Goal: Task Accomplishment & Management: Use online tool/utility

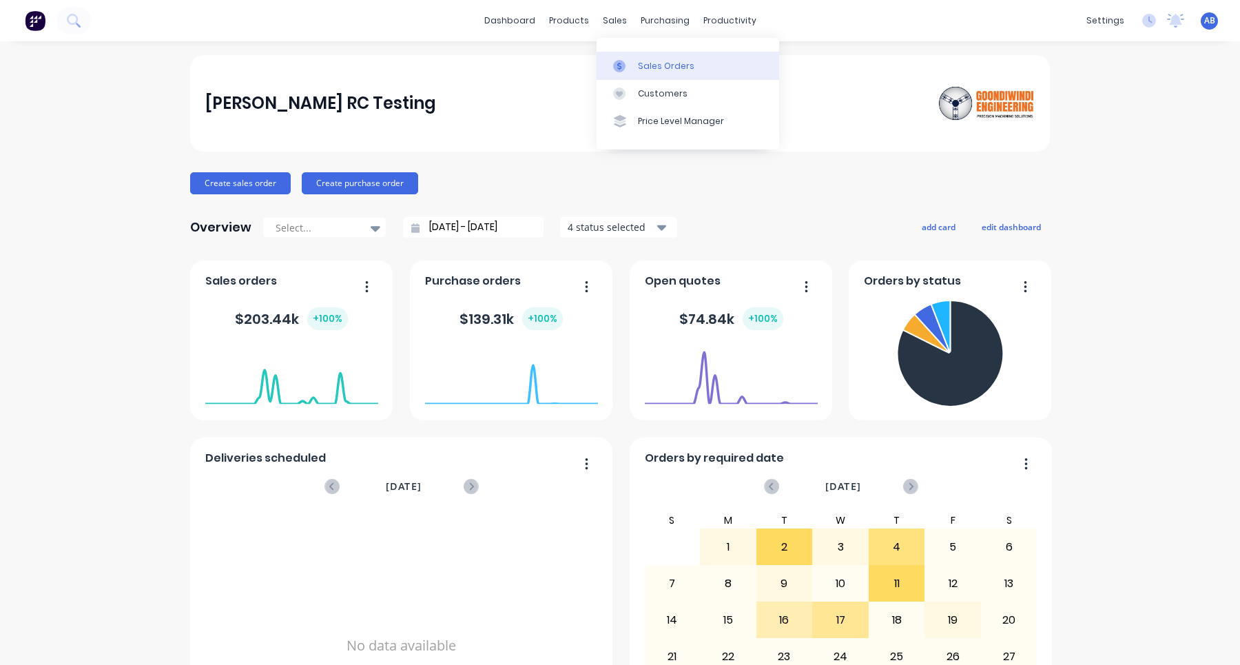
click at [655, 63] on div "Sales Orders" at bounding box center [666, 66] width 56 height 12
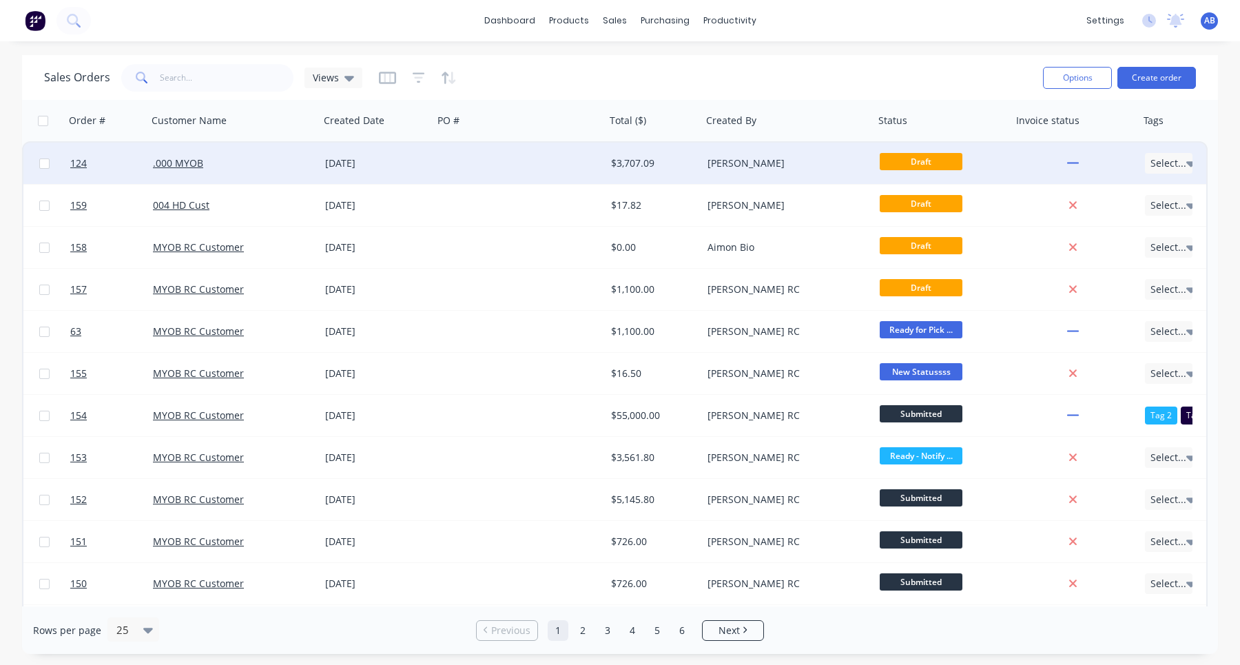
click at [192, 169] on div ".000 MYOB" at bounding box center [229, 163] width 153 height 14
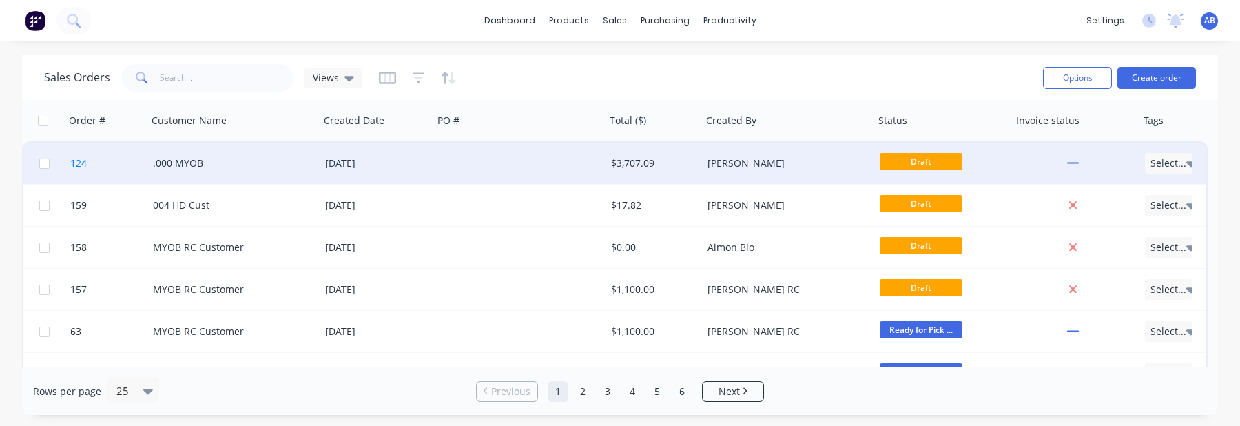
click at [84, 162] on span "124" at bounding box center [78, 163] width 17 height 14
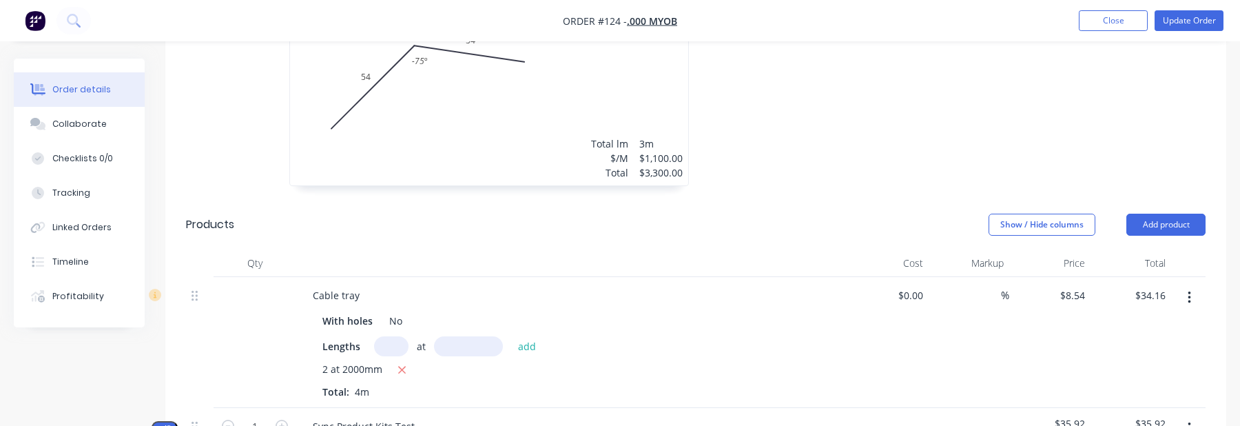
scroll to position [706, 0]
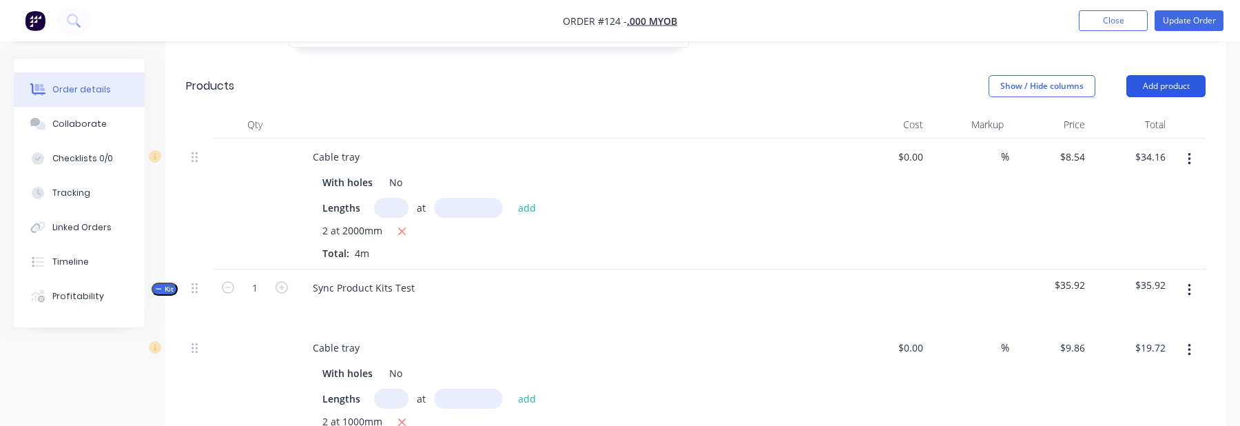
click at [1178, 87] on button "Add product" at bounding box center [1165, 86] width 79 height 22
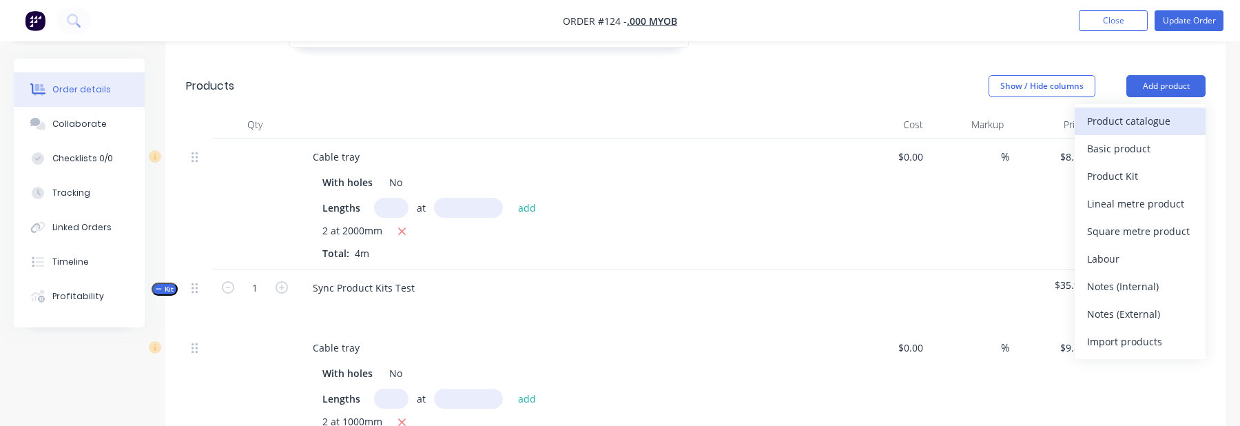
click at [1139, 130] on div "Product catalogue" at bounding box center [1140, 121] width 106 height 20
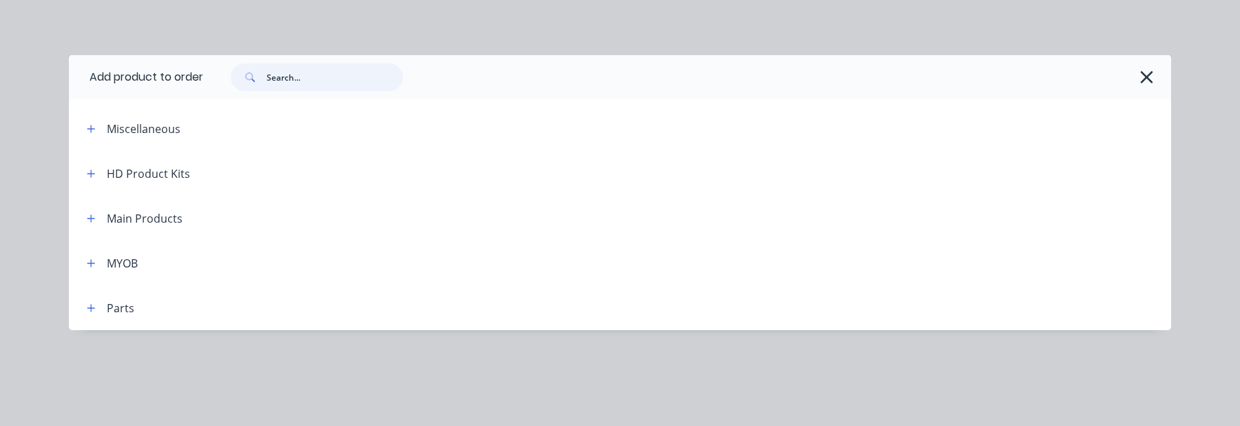
click at [335, 86] on input "text" at bounding box center [335, 77] width 136 height 28
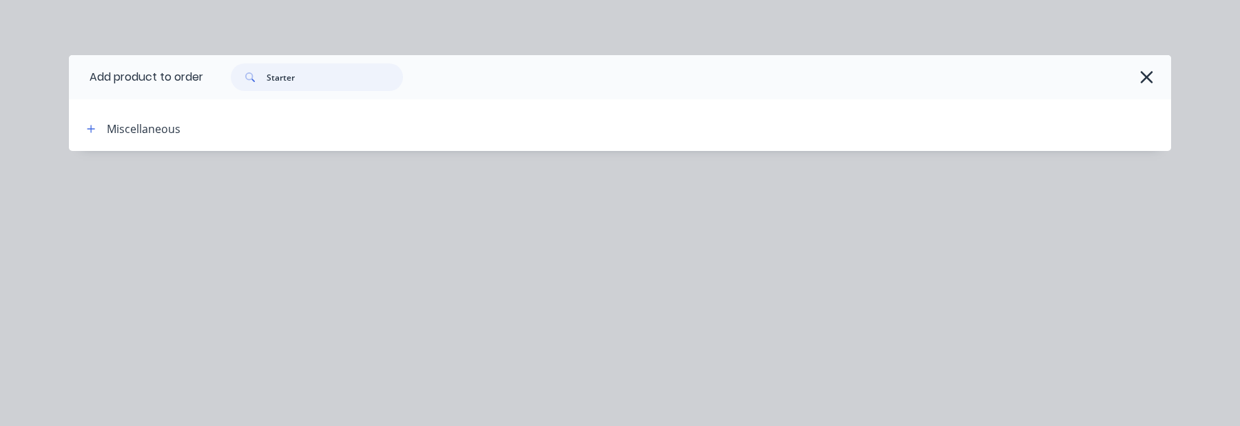
type input "Starter"
click at [98, 118] on header "Miscellaneous" at bounding box center [620, 128] width 1102 height 45
click at [94, 125] on icon "button" at bounding box center [91, 129] width 8 height 10
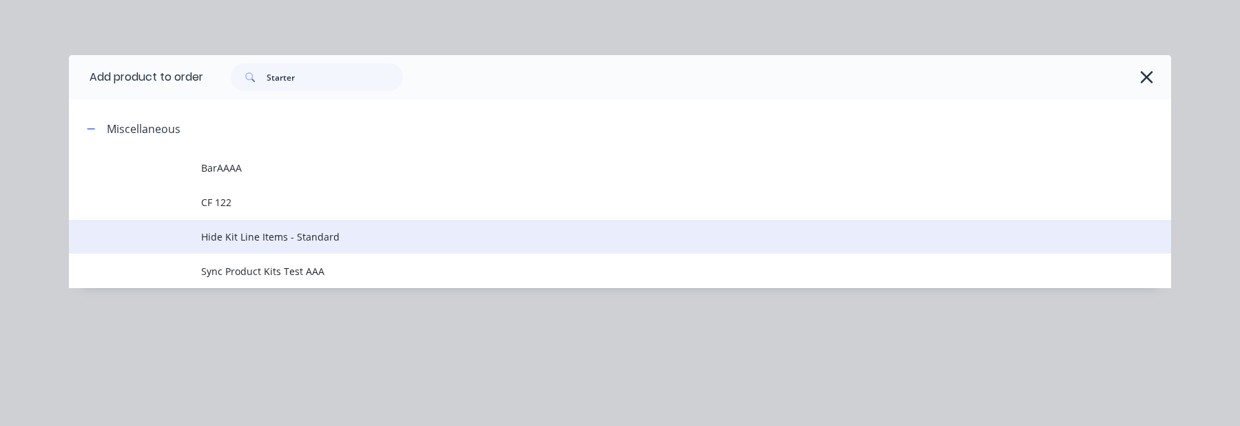
click at [313, 250] on td "Hide Kit Line Items - Standard" at bounding box center [686, 237] width 970 height 34
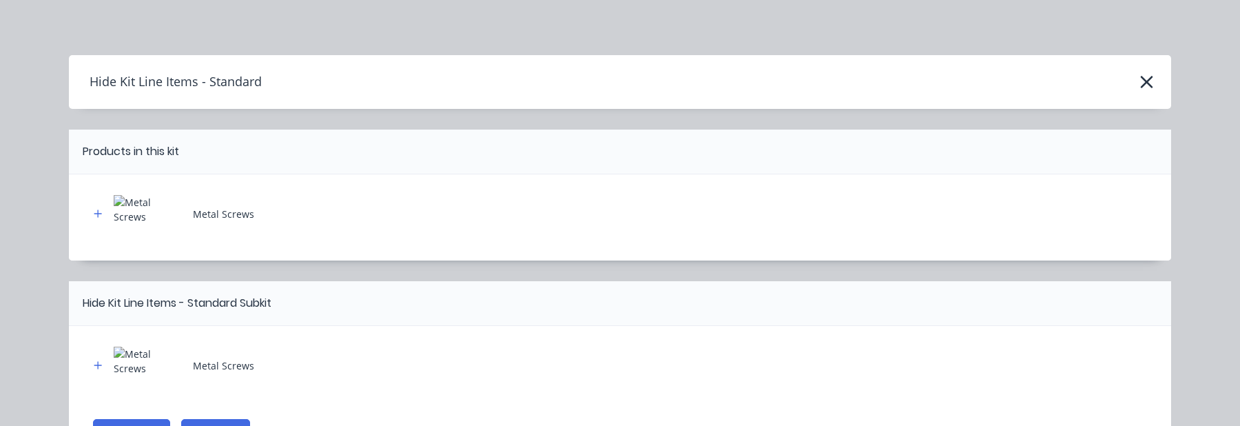
scroll to position [89, 0]
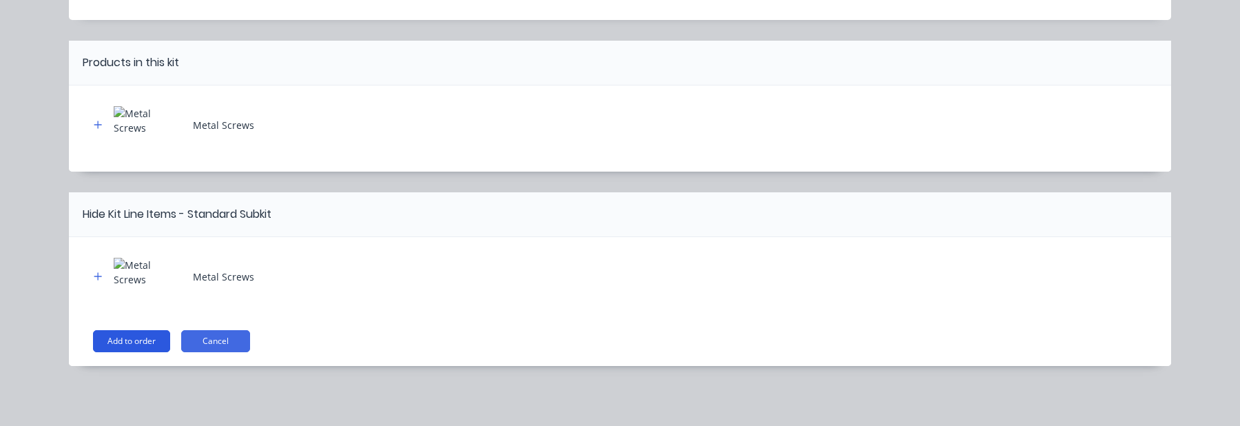
click at [151, 346] on button "Add to order" at bounding box center [131, 341] width 77 height 22
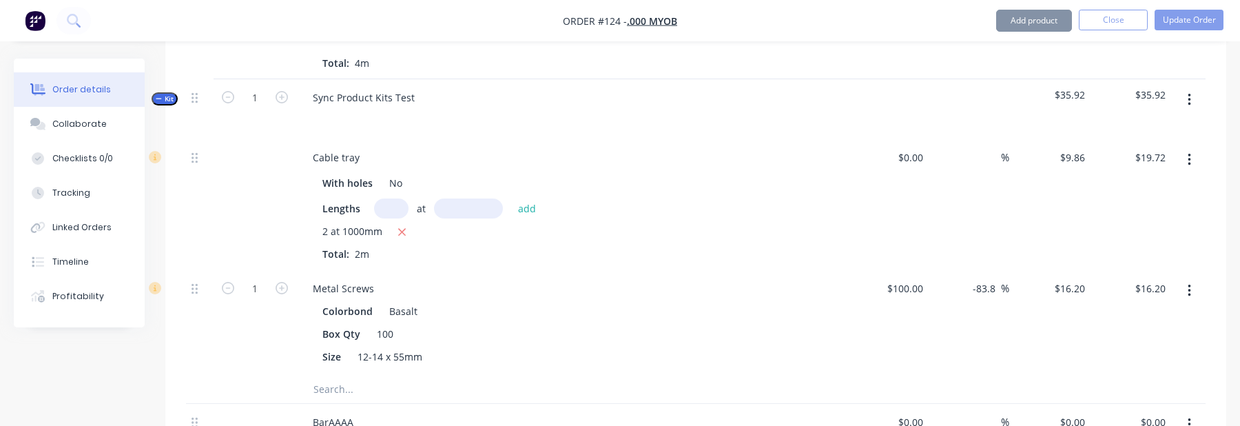
scroll to position [927, 0]
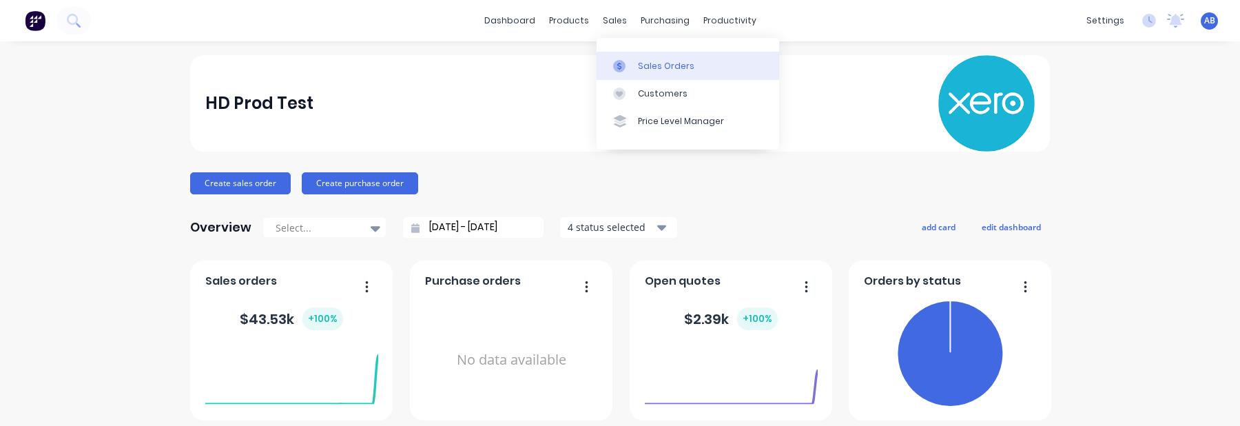
click at [629, 65] on div at bounding box center [623, 66] width 21 height 12
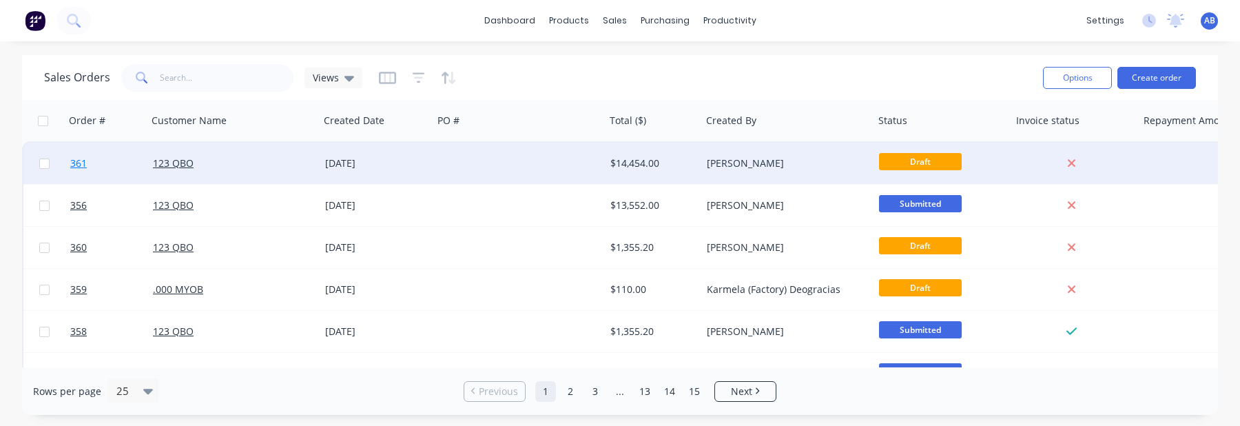
click at [84, 165] on span "361" at bounding box center [78, 163] width 17 height 14
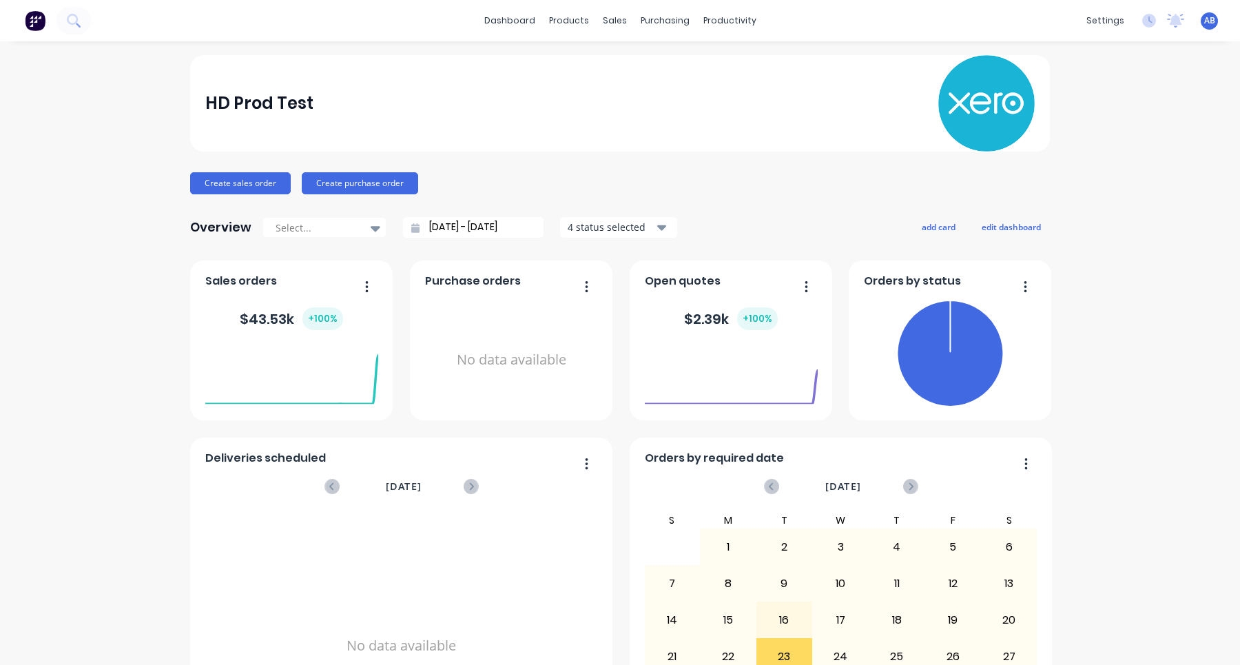
click at [23, 19] on button at bounding box center [35, 21] width 29 height 28
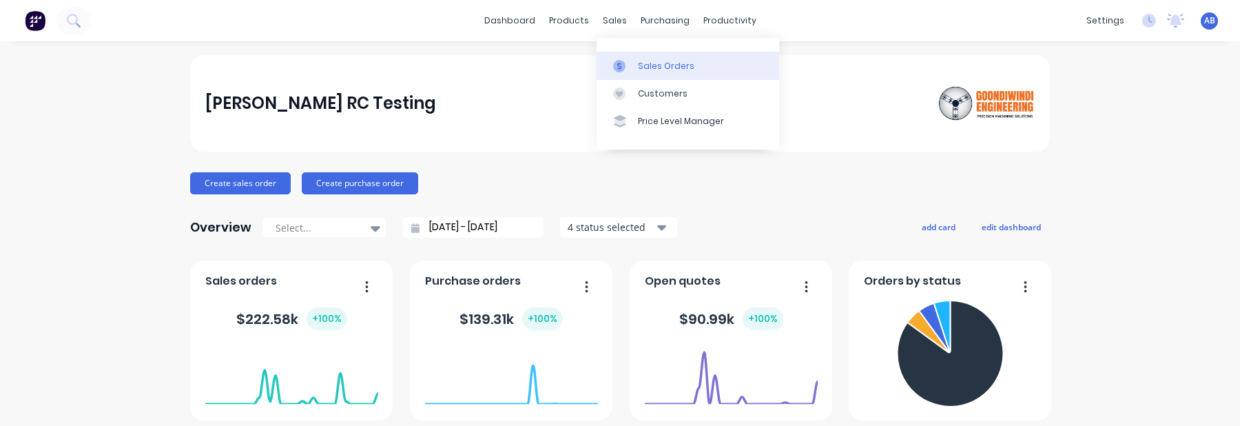
click at [640, 67] on div "Sales Orders" at bounding box center [666, 66] width 56 height 12
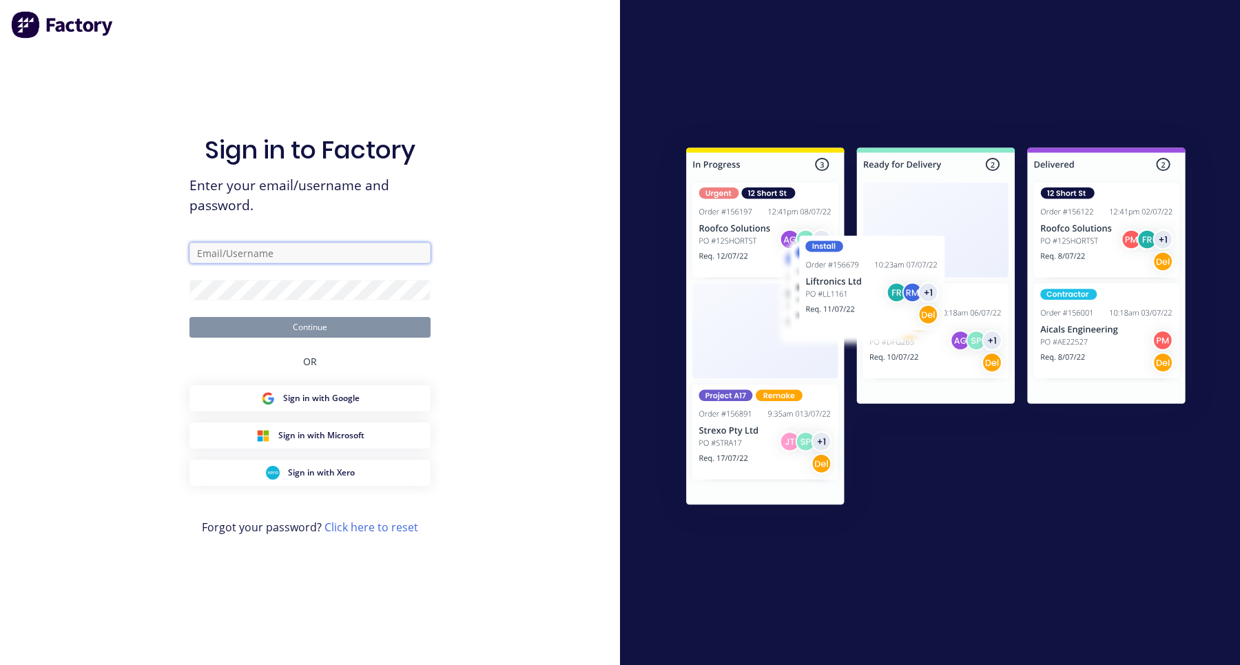
click at [284, 248] on input "text" at bounding box center [309, 252] width 241 height 21
type input "aimon+1@xero.factory.app"
click at [189, 317] on button "Continue" at bounding box center [309, 327] width 241 height 21
